Goal: Information Seeking & Learning: Learn about a topic

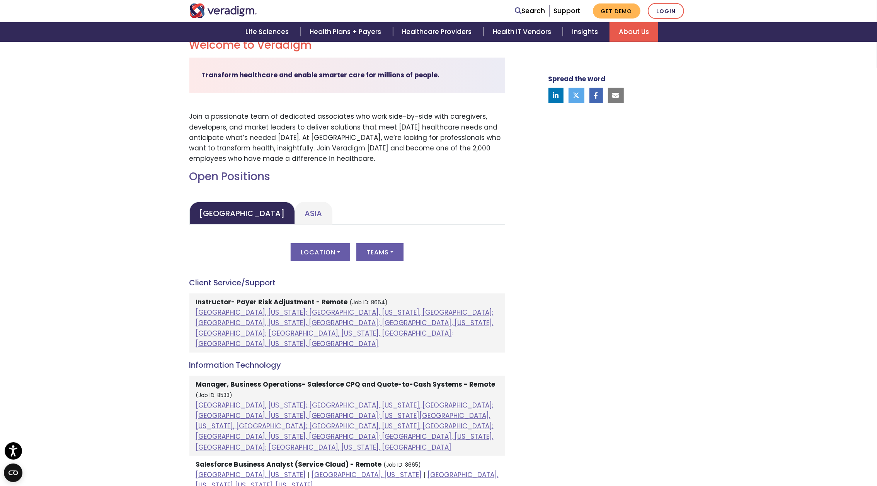
scroll to position [201, 0]
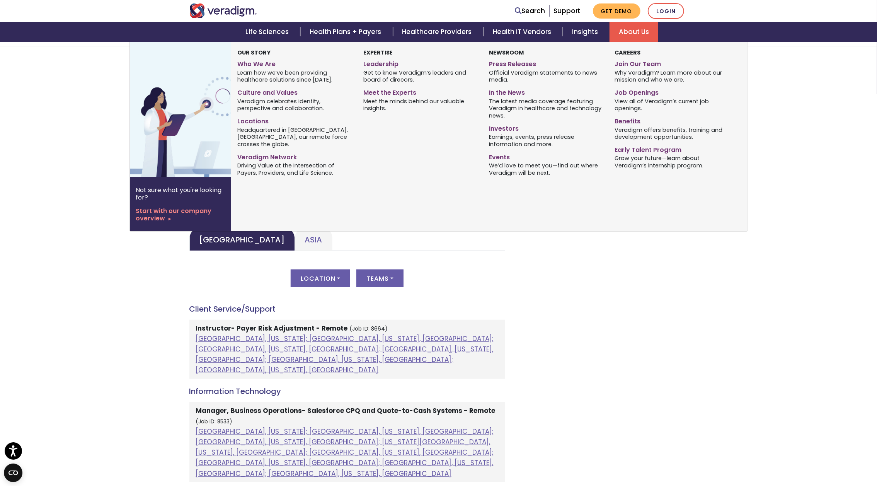
click at [629, 123] on link "Benefits" at bounding box center [672, 119] width 114 height 11
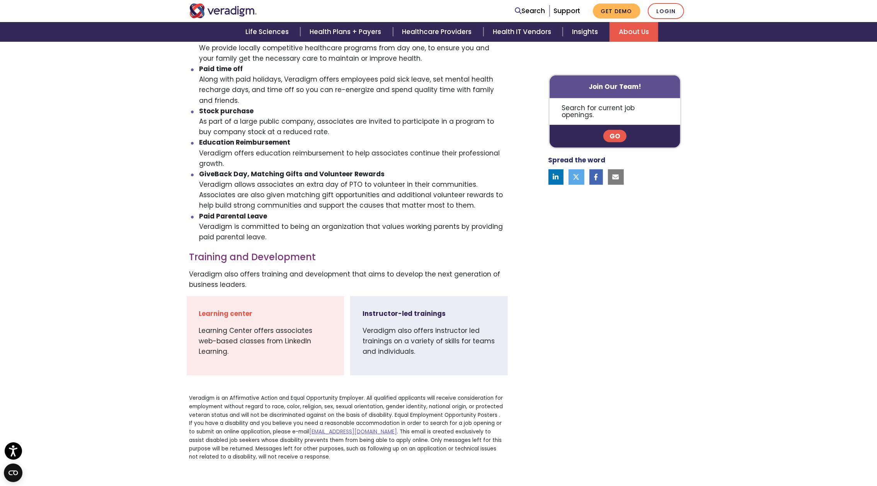
scroll to position [402, 0]
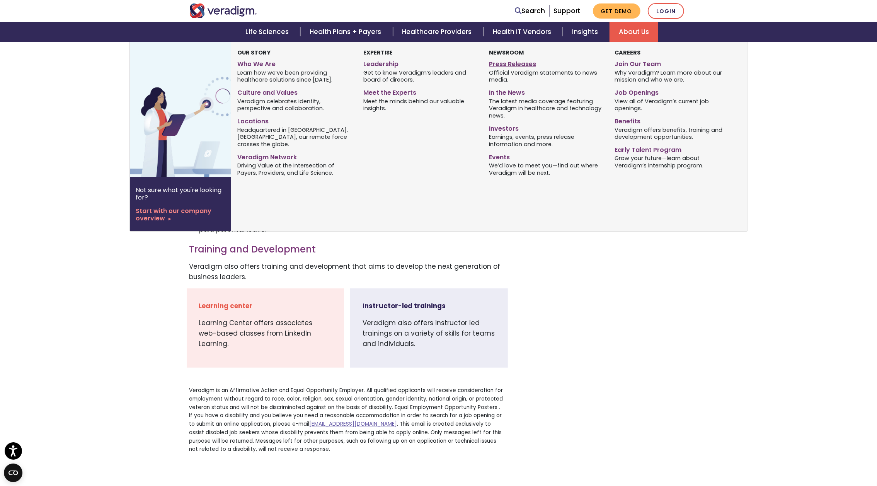
click at [515, 63] on link "Press Releases" at bounding box center [546, 62] width 114 height 11
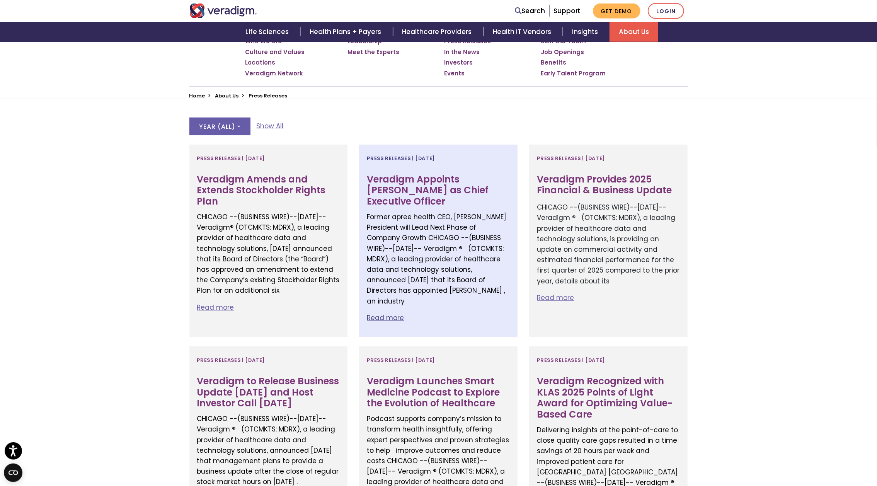
scroll to position [161, 0]
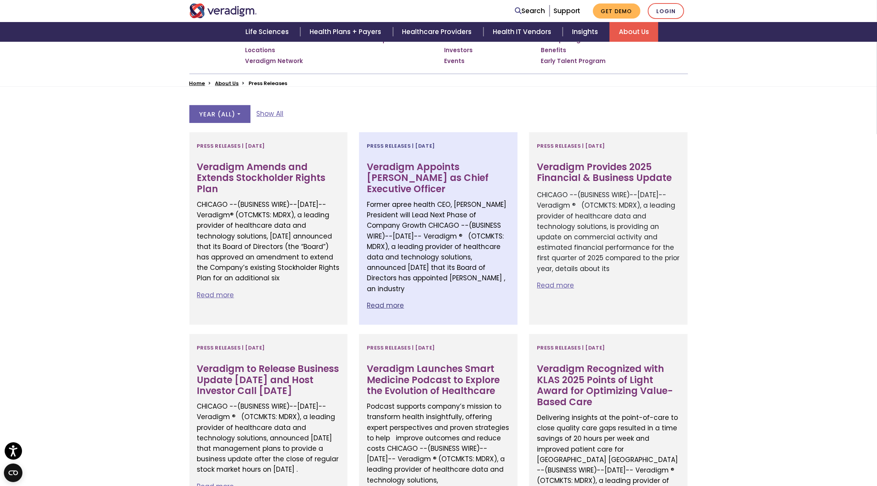
click at [434, 179] on h3 "Veradigm Appoints Don Trigg as Chief Executive Officer" at bounding box center [438, 178] width 143 height 33
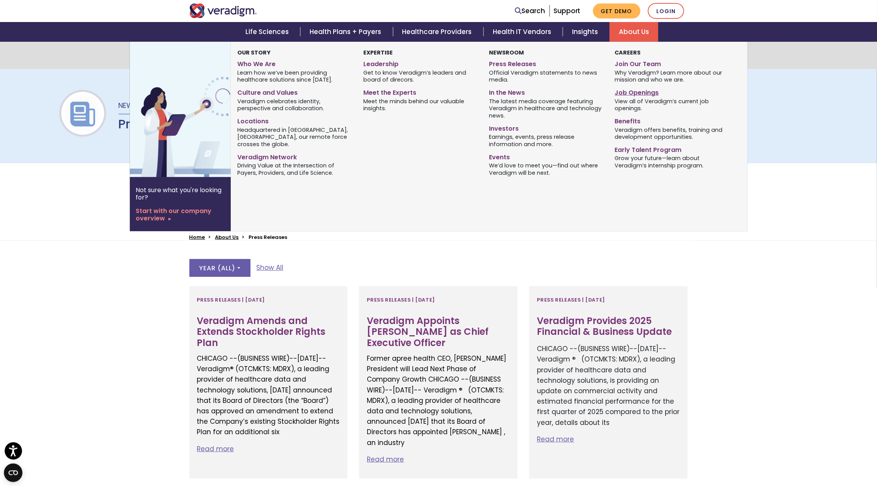
scroll to position [0, 0]
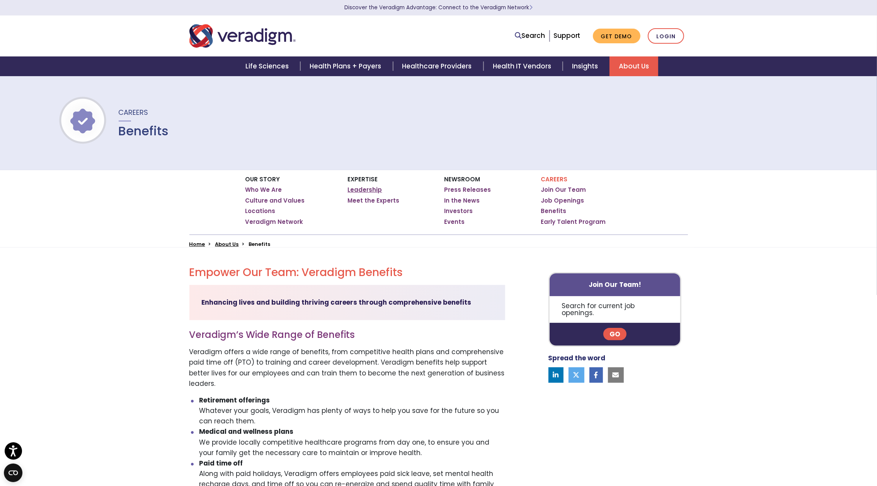
click at [370, 187] on link "Leadership" at bounding box center [365, 190] width 34 height 8
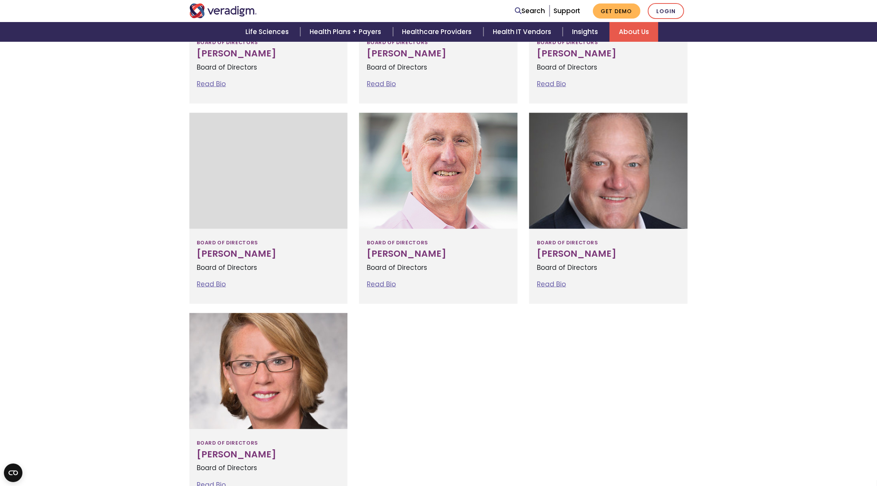
scroll to position [804, 0]
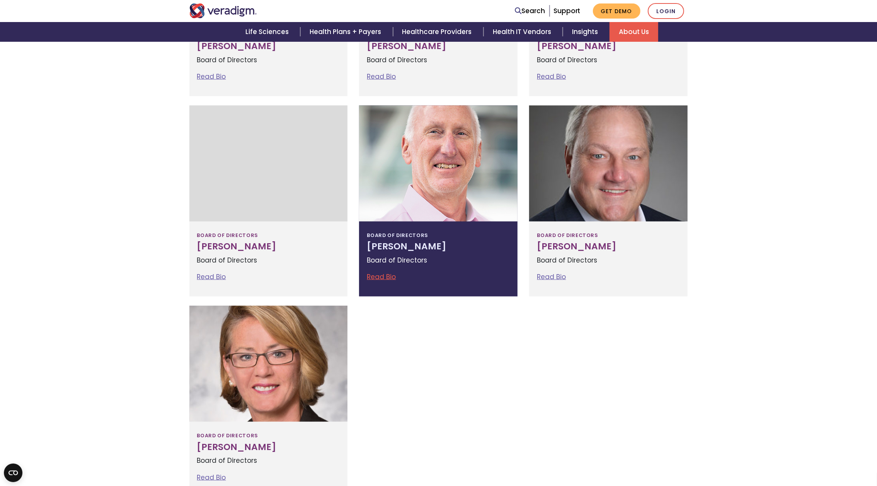
click at [381, 274] on link "Read Bio" at bounding box center [381, 276] width 29 height 9
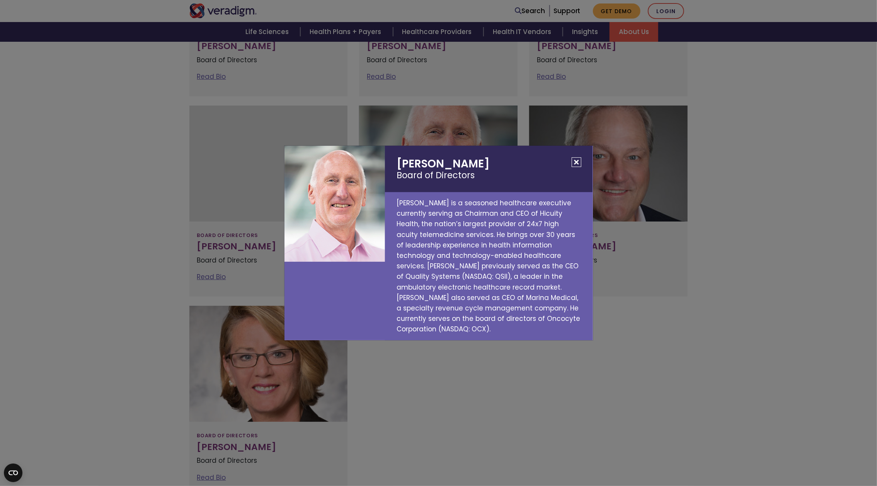
click at [768, 198] on div "[PERSON_NAME] Board of Directors [PERSON_NAME] is a seasoned healthcare executi…" at bounding box center [438, 243] width 877 height 486
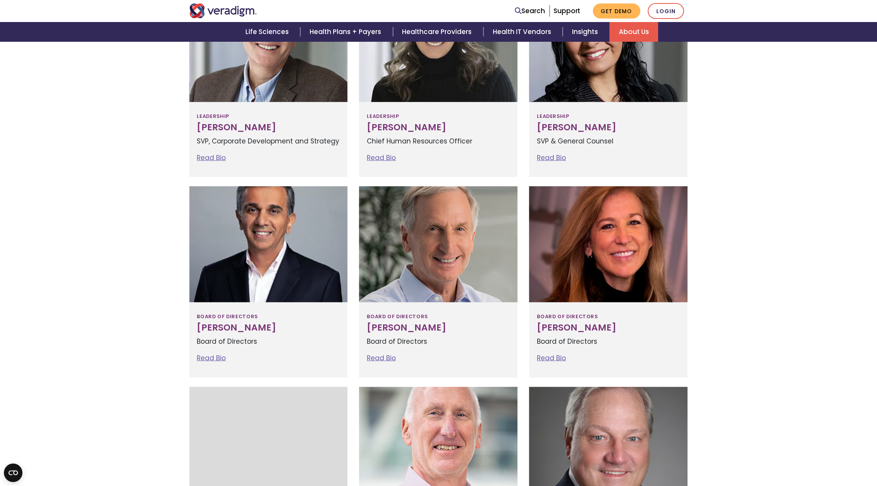
scroll to position [482, 0]
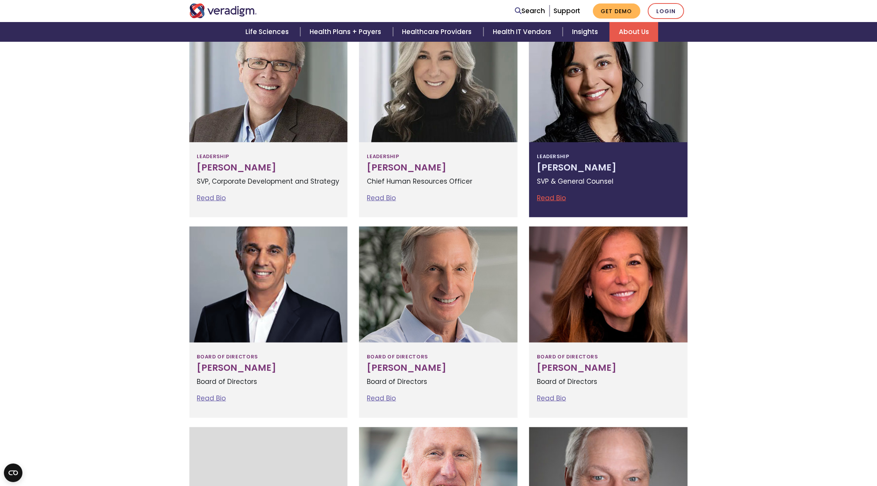
click at [563, 198] on link "Read Bio" at bounding box center [551, 197] width 29 height 9
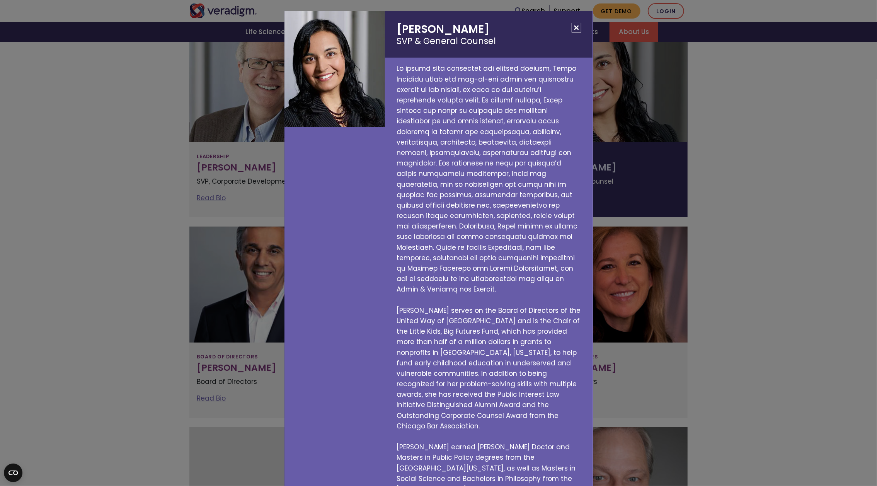
click at [580, 29] on button "Close" at bounding box center [577, 28] width 10 height 10
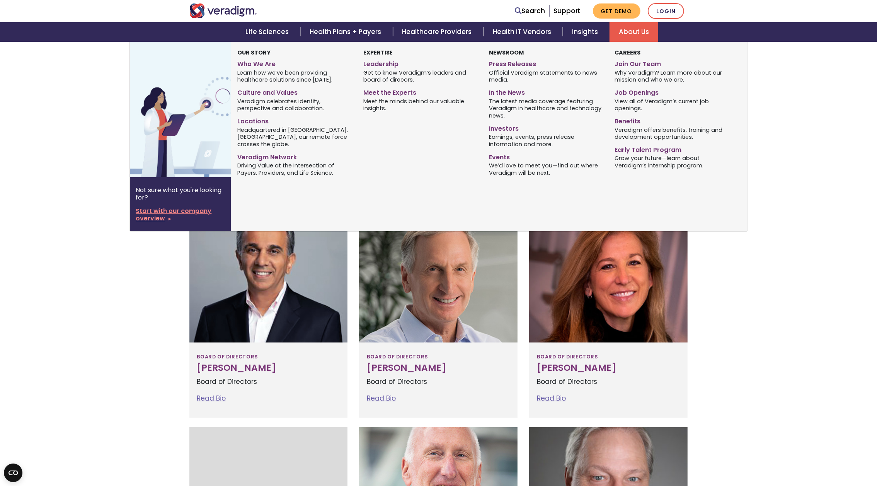
click at [181, 212] on link "Start with our company overview" at bounding box center [180, 214] width 89 height 15
